Goal: Task Accomplishment & Management: Manage account settings

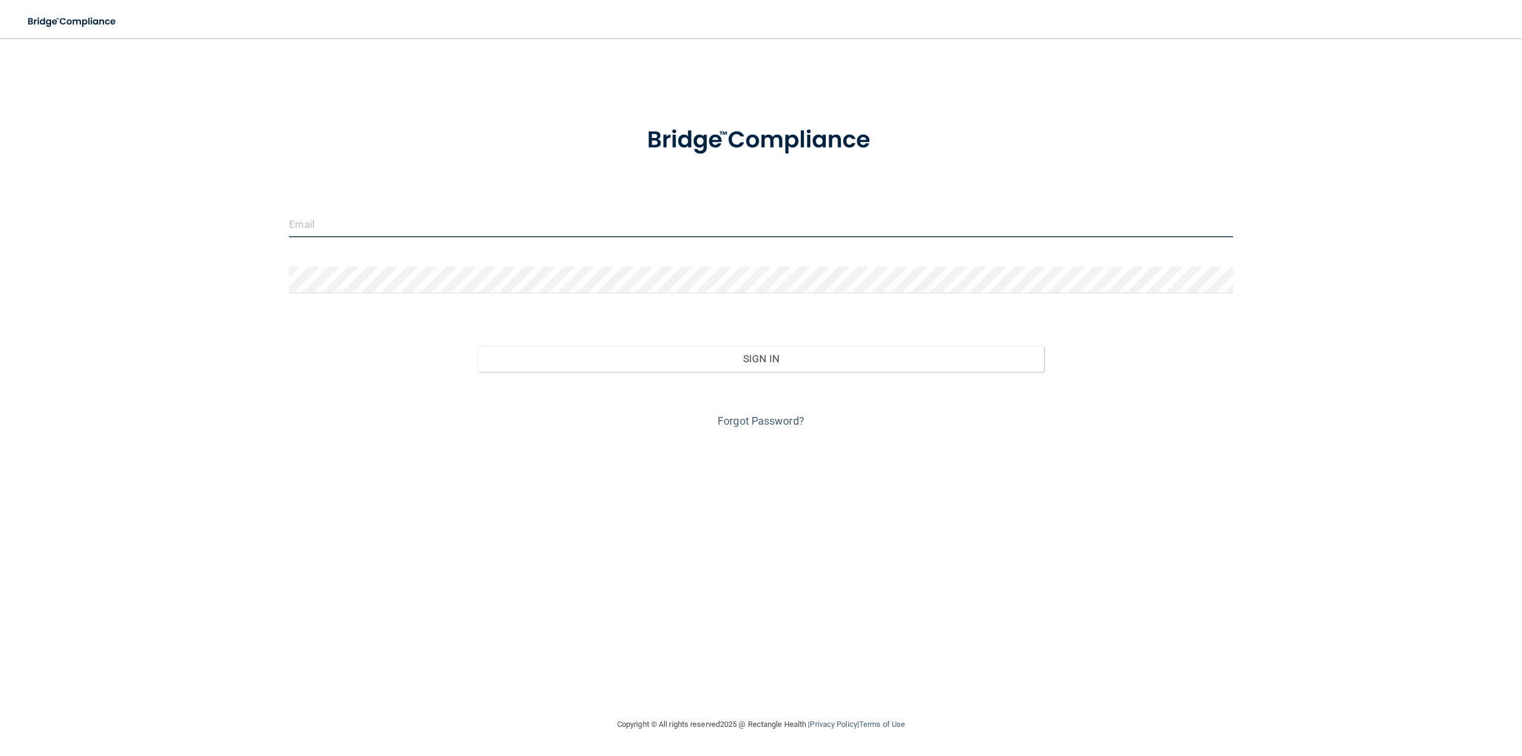
click at [396, 222] on input "email" at bounding box center [761, 224] width 944 height 27
type input "[PERSON_NAME][EMAIL_ADDRESS][PERSON_NAME][DOMAIN_NAME]"
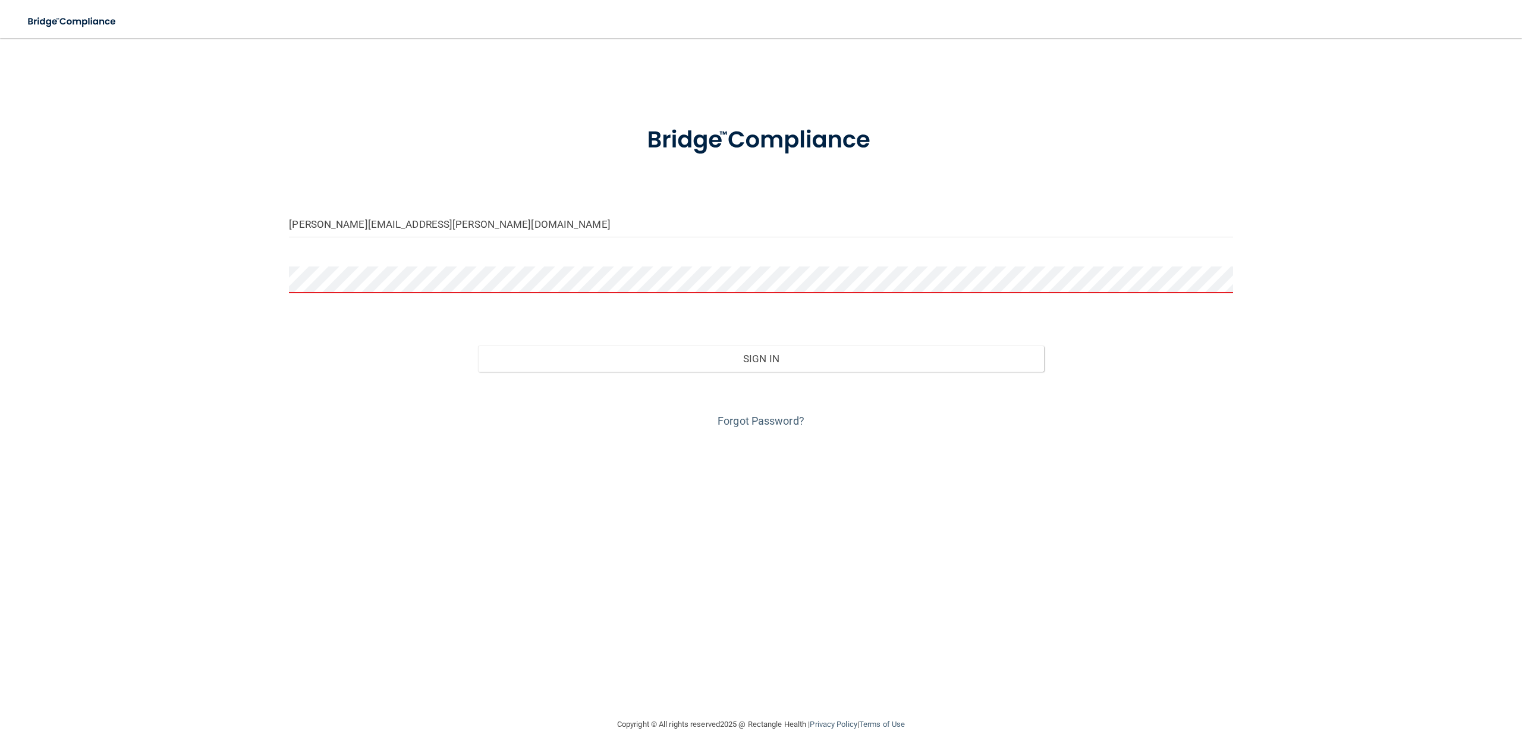
click at [721, 413] on div "Forgot Password?" at bounding box center [761, 401] width 962 height 59
click at [721, 416] on link "Forgot Password?" at bounding box center [761, 420] width 87 height 12
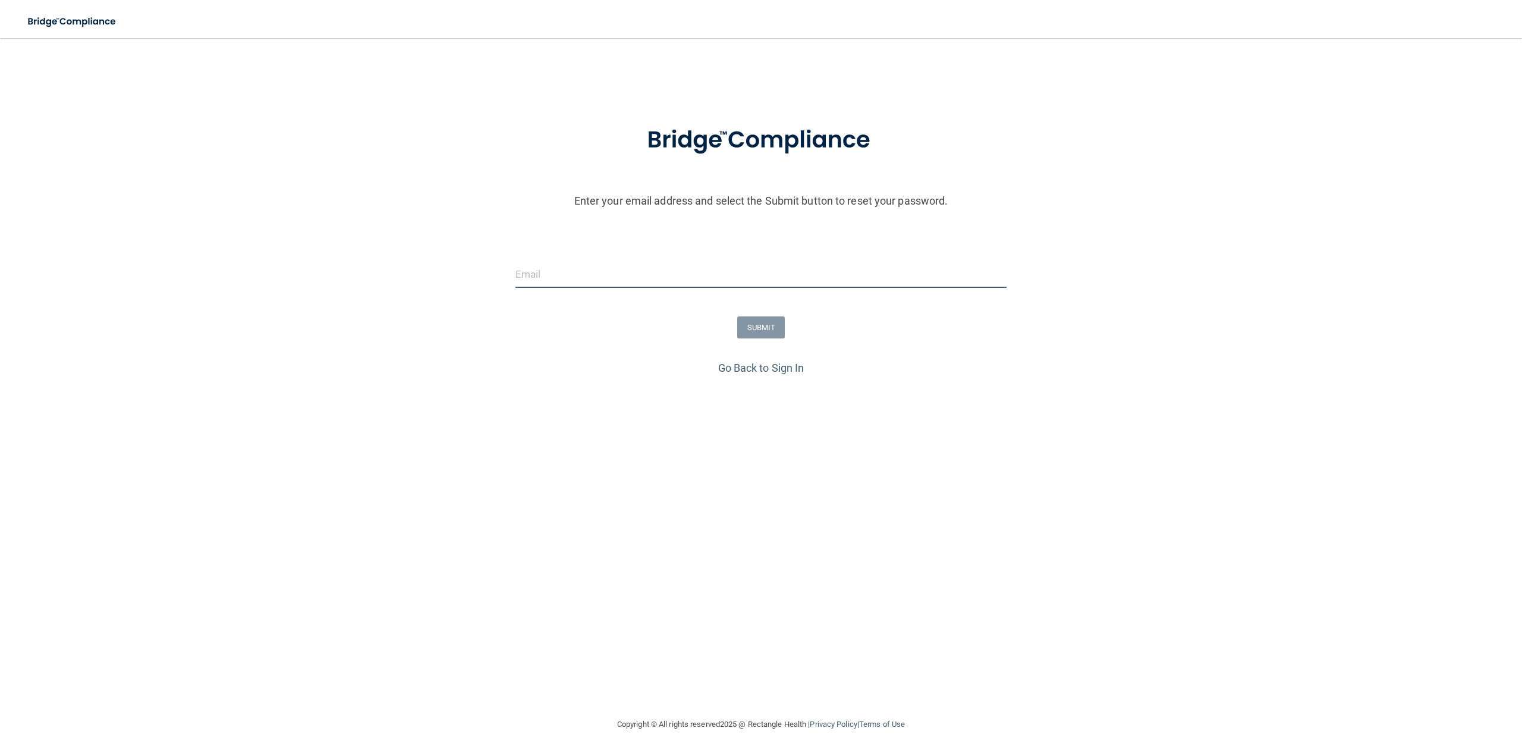
click at [586, 272] on input "email" at bounding box center [762, 274] width 492 height 27
type input "[PERSON_NAME][EMAIL_ADDRESS][PERSON_NAME][DOMAIN_NAME]"
click at [778, 331] on button "SUBMIT" at bounding box center [761, 327] width 48 height 22
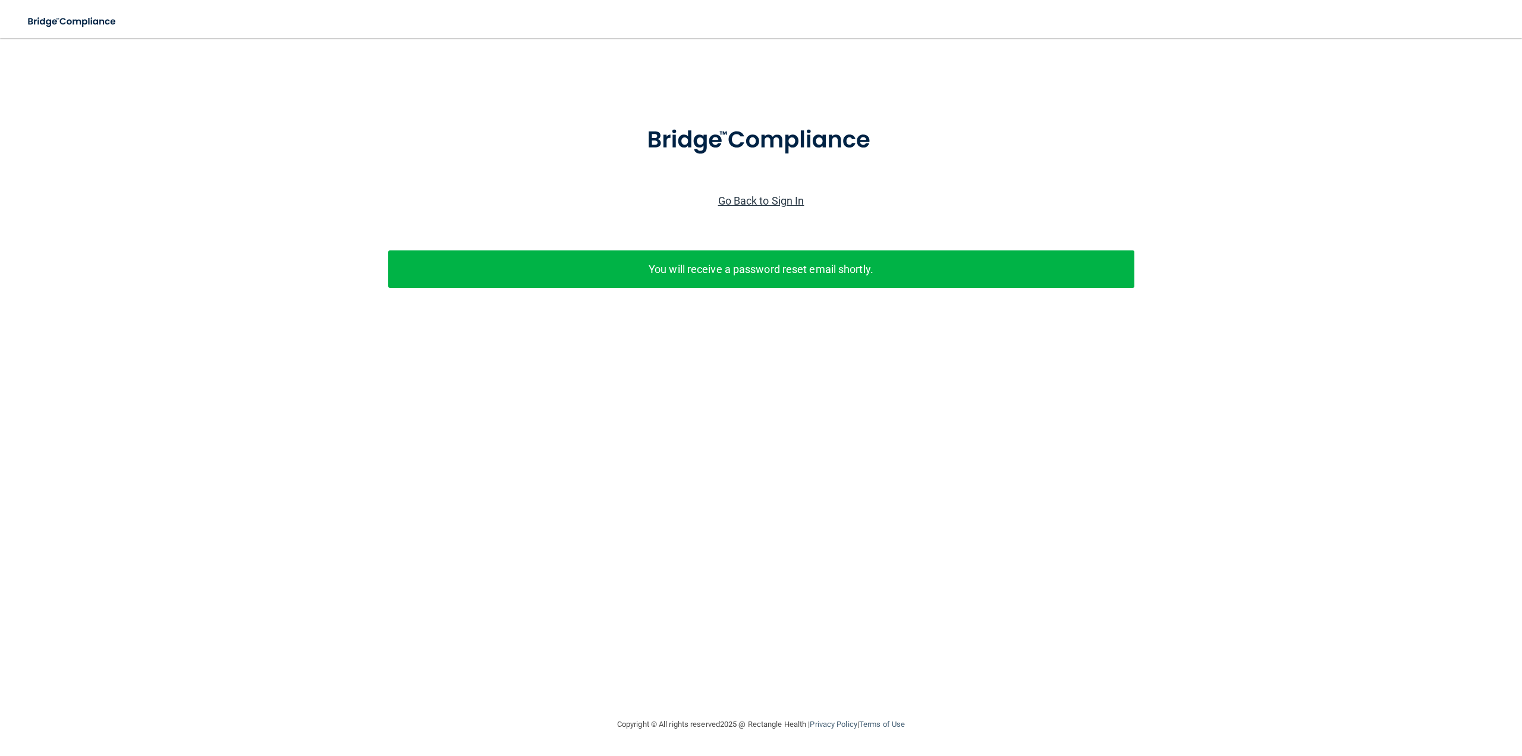
click at [736, 204] on link "Go Back to Sign In" at bounding box center [761, 200] width 86 height 12
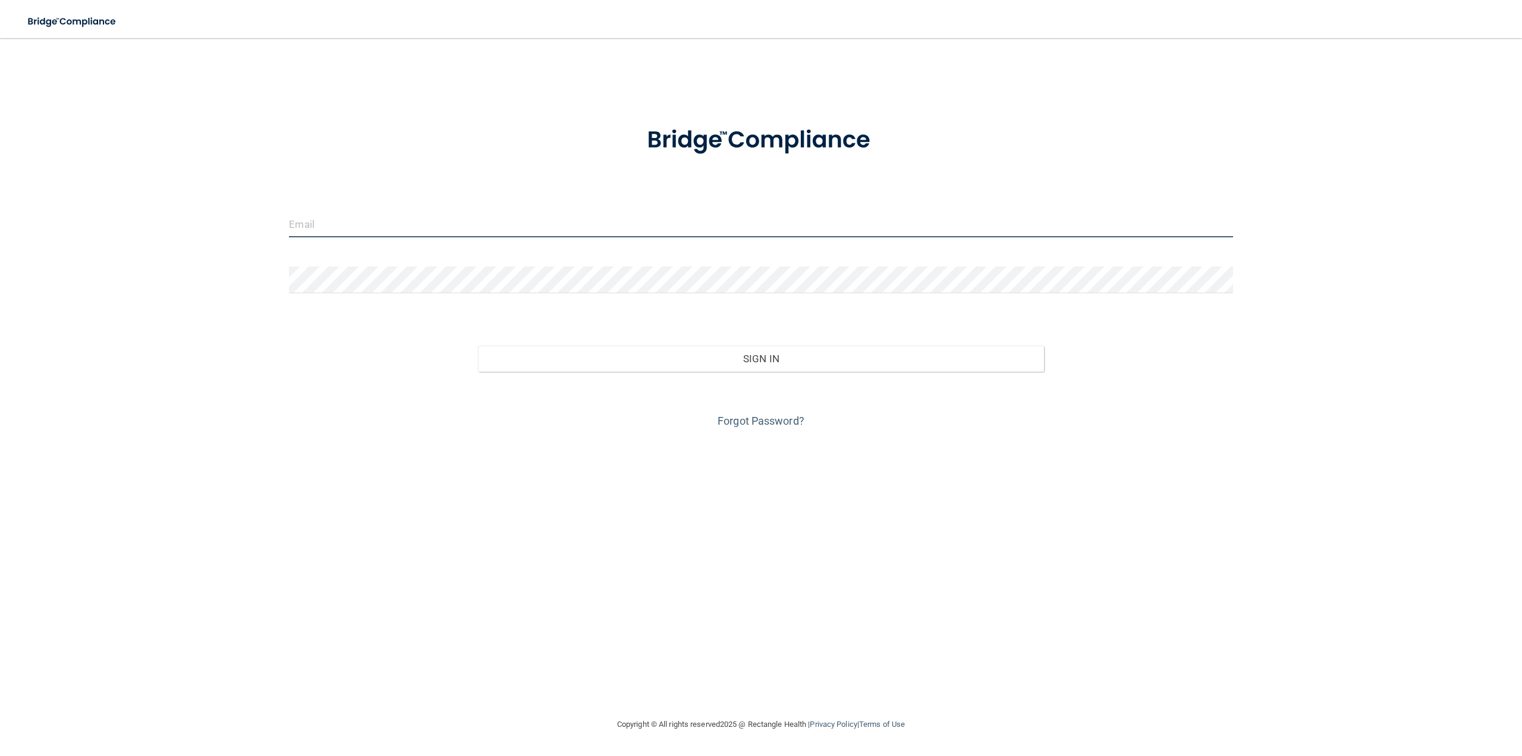
click at [483, 227] on input "email" at bounding box center [761, 224] width 944 height 27
type input "[PERSON_NAME][EMAIL_ADDRESS][PERSON_NAME][DOMAIN_NAME]"
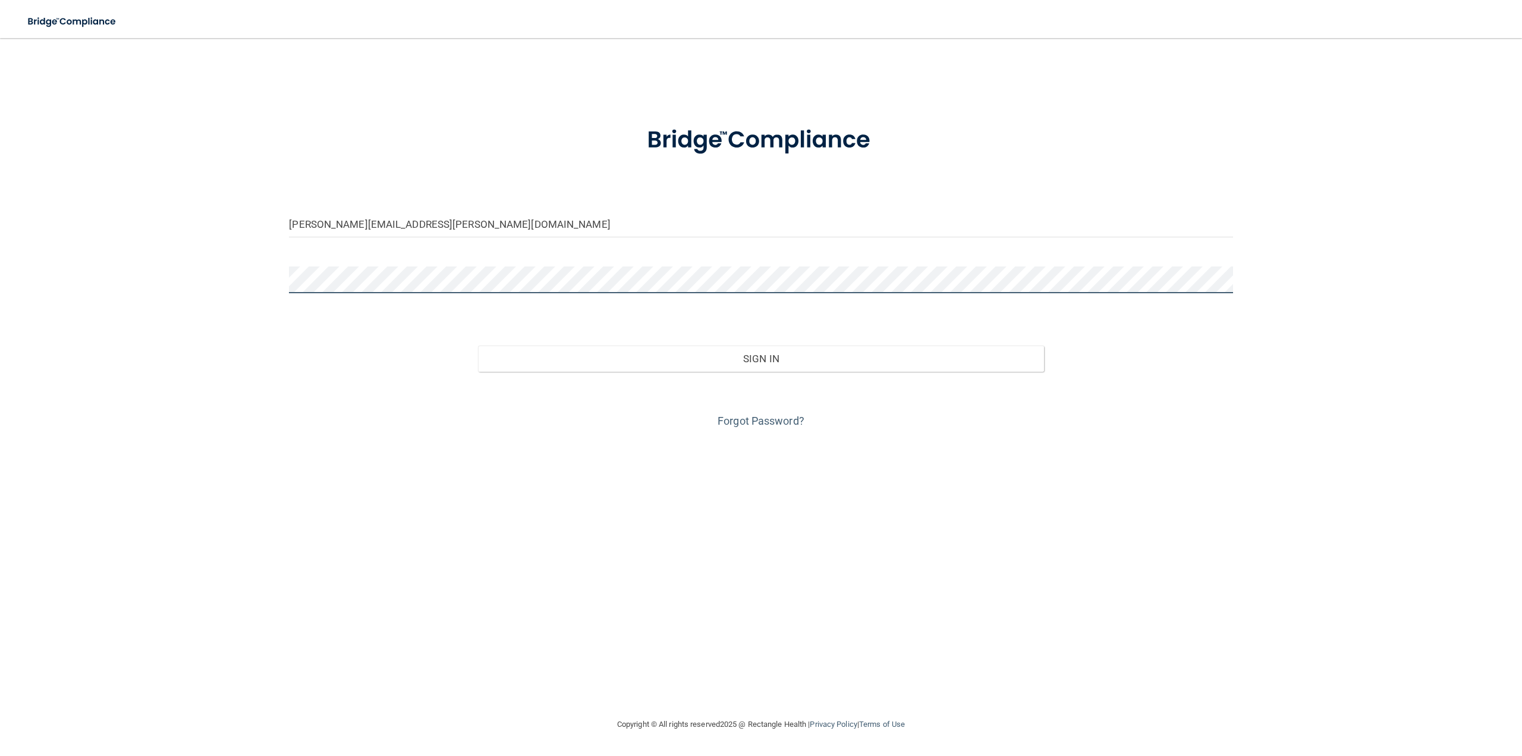
click at [478, 346] on button "Sign In" at bounding box center [761, 359] width 566 height 26
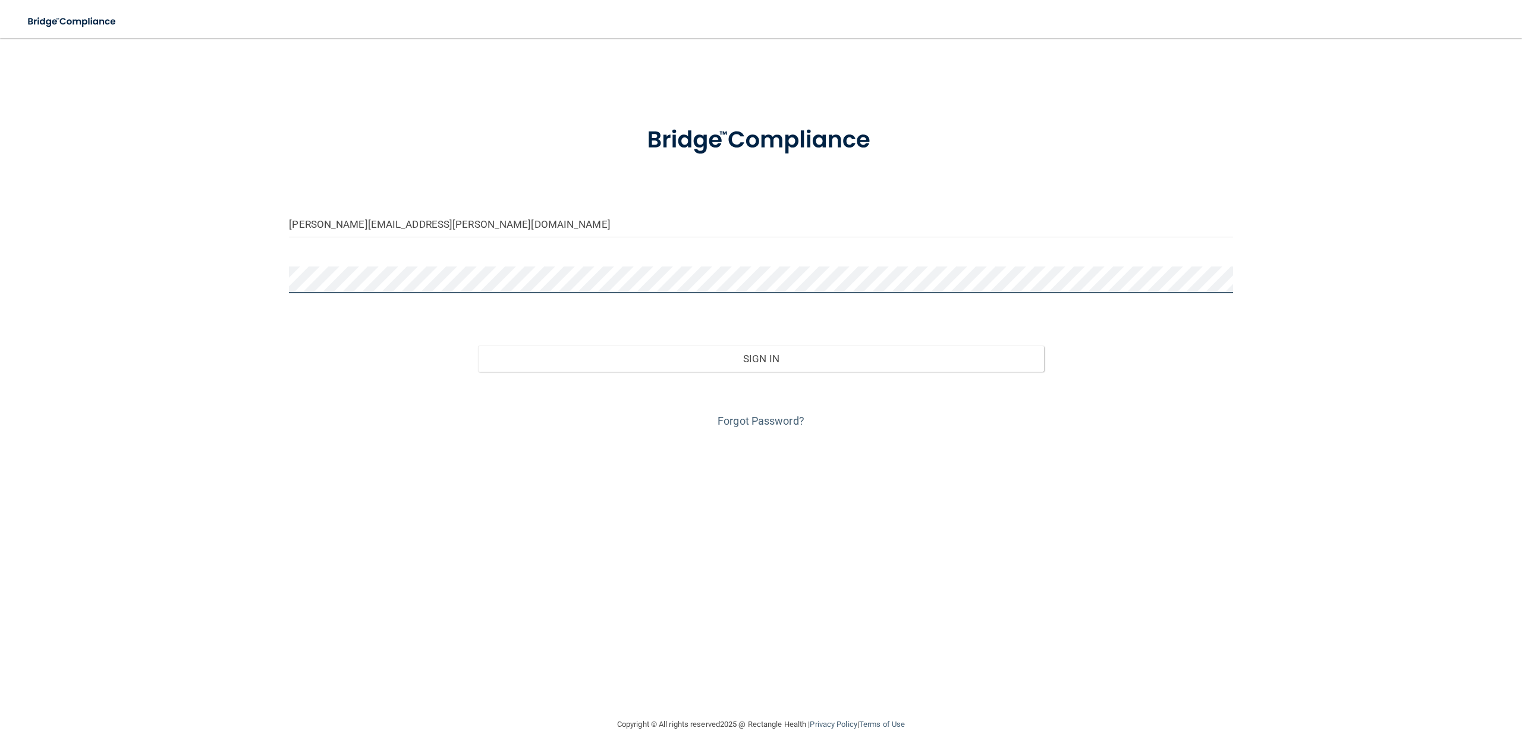
click at [478, 346] on button "Sign In" at bounding box center [761, 359] width 566 height 26
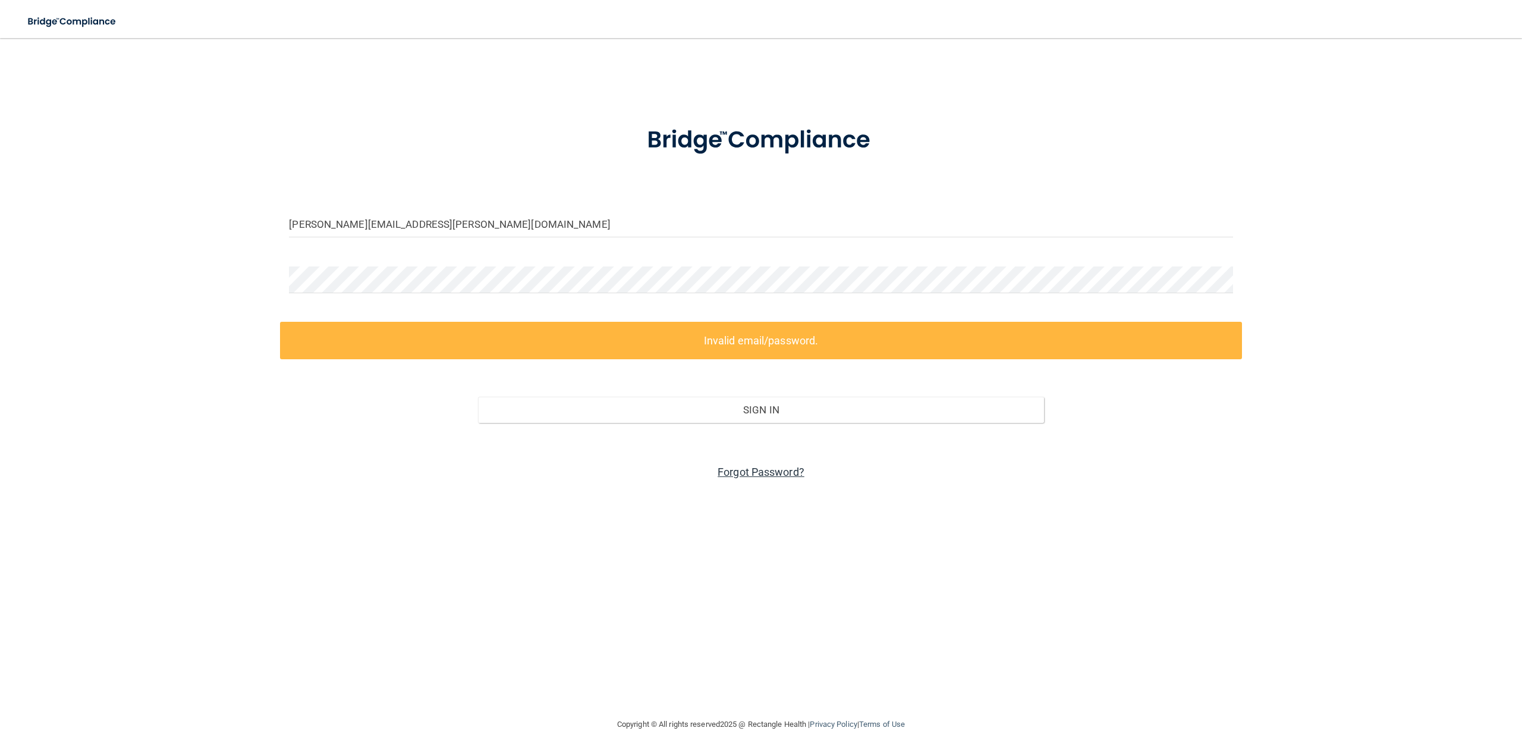
click at [759, 472] on link "Forgot Password?" at bounding box center [761, 472] width 87 height 12
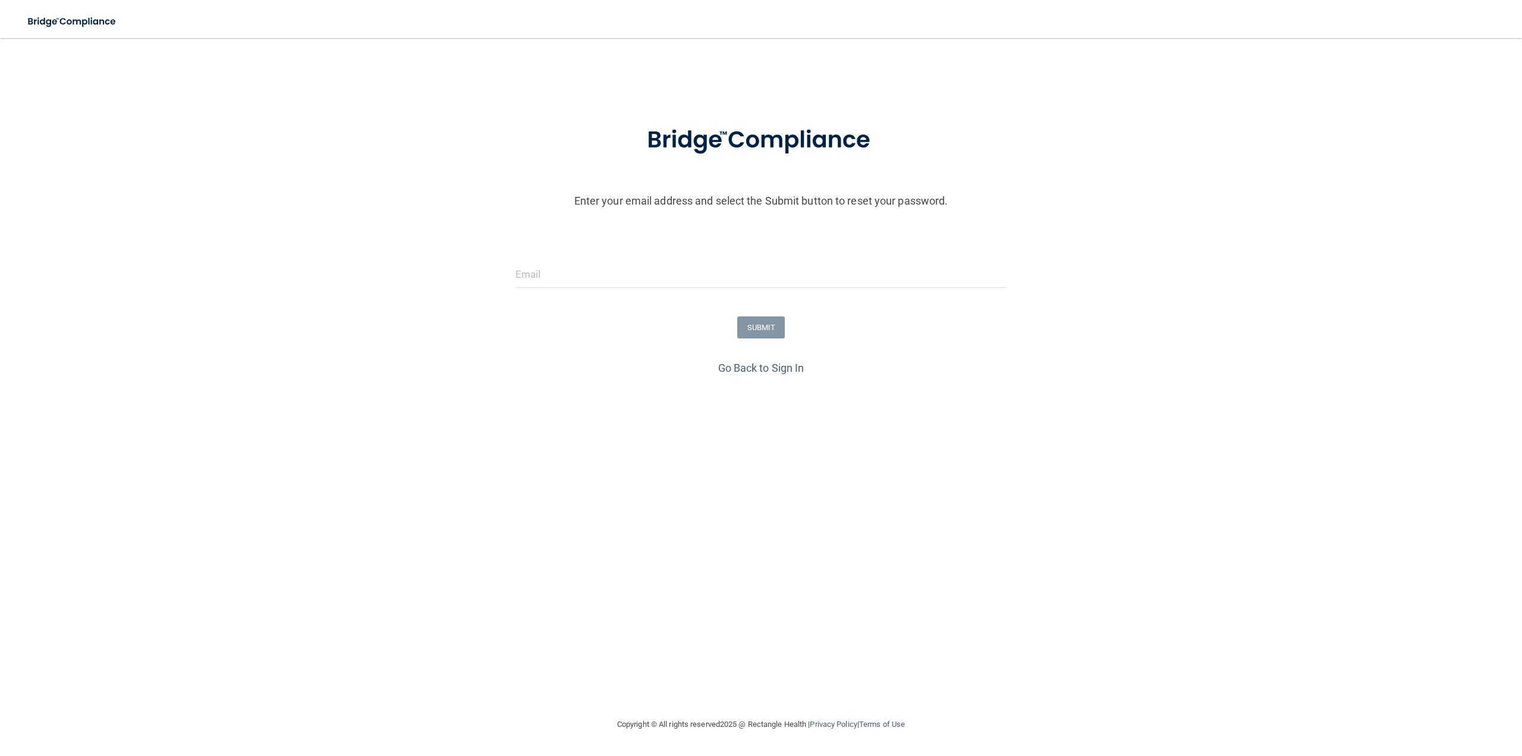
click at [706, 237] on form "Enter your email address and select the Submit button to reset your password. S…" at bounding box center [761, 233] width 1510 height 249
click at [682, 262] on form "Enter your email address and select the Submit button to reset your password. S…" at bounding box center [761, 233] width 1510 height 249
click at [668, 272] on input "email" at bounding box center [762, 274] width 492 height 27
type input "[PERSON_NAME][EMAIL_ADDRESS][PERSON_NAME][DOMAIN_NAME]"
click at [778, 332] on button "SUBMIT" at bounding box center [761, 327] width 48 height 22
